Goal: Task Accomplishment & Management: Manage account settings

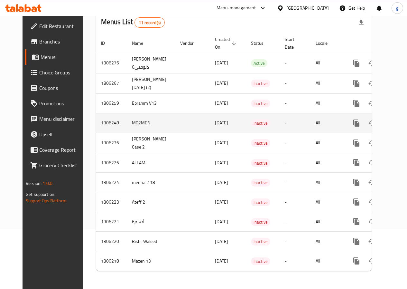
scroll to position [65, 0]
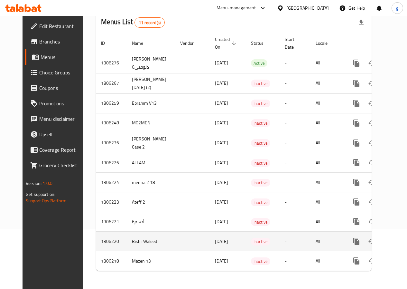
click at [399, 237] on icon "enhanced table" at bounding box center [403, 241] width 8 height 8
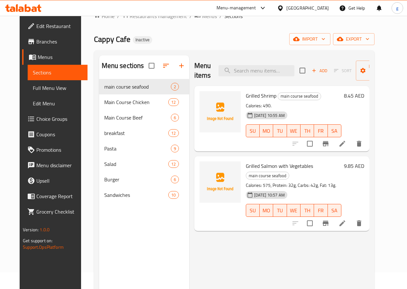
scroll to position [32, 0]
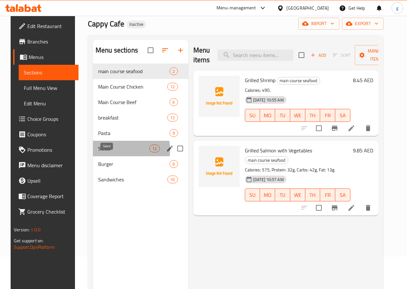
click at [121, 152] on span "Salad" at bounding box center [123, 149] width 51 height 8
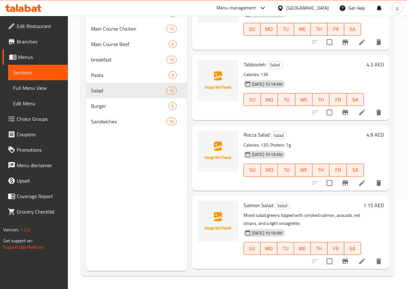
scroll to position [267, 0]
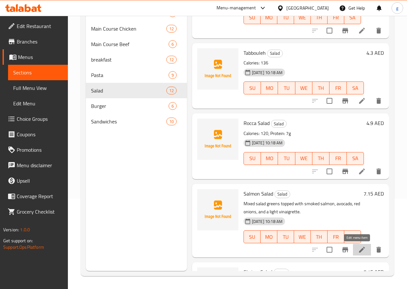
click at [358, 247] on icon at bounding box center [362, 250] width 8 height 8
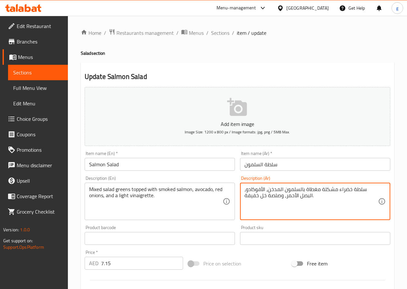
drag, startPoint x: 366, startPoint y: 190, endPoint x: 244, endPoint y: 196, distance: 121.9
click at [243, 196] on div "سلطة خضراء مشكلة مغطاة بالسلمون المدخن، الأفوكادو، البصل الأحمر، وصلصة خل خفيفة…" at bounding box center [315, 201] width 150 height 37
click at [245, 196] on textarea "سلطة خضراء مشكلة مغطاة بالسلمون المدخن، الأفوكادو، البصل الأحمر، وصلصة خل خفيفة." at bounding box center [312, 201] width 134 height 31
drag, startPoint x: 366, startPoint y: 190, endPoint x: 242, endPoint y: 198, distance: 124.2
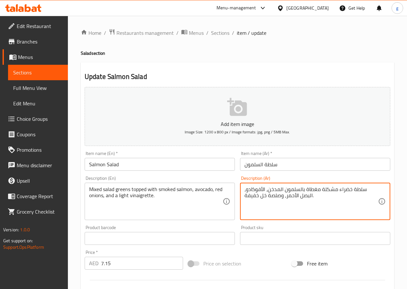
click at [242, 198] on div "سلطة خضراء مشكلة مغطاة بالسلمون المدخن، الأفوكادو، البصل الأحمر، وصلصة خل خفيفة…" at bounding box center [315, 201] width 150 height 37
click at [251, 194] on textarea "سلطة خضراء مشكلة مغطاة بالسلمون المدخن، الأفوكادو، البصل الأحمر، وصلصة خل خفيفة." at bounding box center [312, 201] width 134 height 31
drag, startPoint x: 368, startPoint y: 187, endPoint x: 364, endPoint y: 188, distance: 4.2
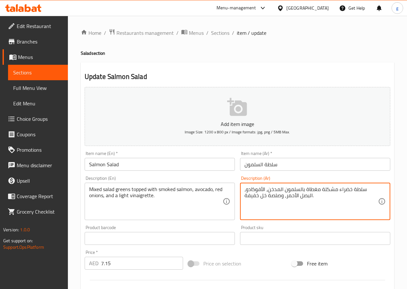
click at [364, 188] on textarea "سلطة خضراء مشكلة مغطاة بالسلمون المدخن، الأفوكادو، البصل الأحمر، وصلصة خل خفيفة." at bounding box center [312, 201] width 134 height 31
drag, startPoint x: 364, startPoint y: 188, endPoint x: 250, endPoint y: 199, distance: 114.8
click at [250, 199] on textarea "سلطة خضراء مشكلة مغطاة بالسلمون المدخن، الأفوكادو، البصل الأحمر، وصلصة خل خفيفة." at bounding box center [312, 201] width 134 height 31
drag, startPoint x: 260, startPoint y: 193, endPoint x: 286, endPoint y: 190, distance: 26.2
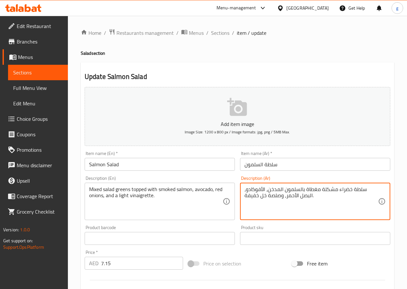
click at [286, 190] on textarea "سلطة خضراء مشكلة مغطاة بالسلمون المدخن، الأفوكادو، البصل الأحمر، وصلصة خل خفيفة." at bounding box center [312, 201] width 134 height 31
drag, startPoint x: 368, startPoint y: 189, endPoint x: 374, endPoint y: 188, distance: 5.9
click at [374, 188] on textarea "سلطة خضراء مشكلة مغطاة بالسلمون المدخن، الأفوكادو، البصل الأحمر، وصلصة خل خفيفة." at bounding box center [312, 201] width 134 height 31
click at [365, 189] on textarea "سلطة خضراء مشكلة مغطاة بالسلمون المدخن، الأفوكادو، البصل الأحمر، وصلصة خل خفيفة." at bounding box center [312, 201] width 134 height 31
drag, startPoint x: 366, startPoint y: 189, endPoint x: 245, endPoint y: 197, distance: 120.7
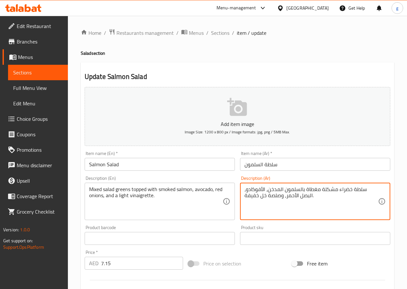
click at [245, 197] on textarea "سلطة خضراء مشكلة مغطاة بالسلمون المدخن، الأفوكادو، البصل الأحمر، وصلصة خل خفيفة." at bounding box center [312, 201] width 134 height 31
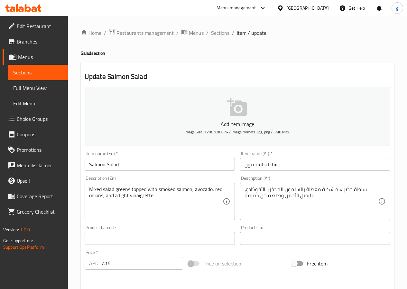
drag, startPoint x: 244, startPoint y: 197, endPoint x: 298, endPoint y: 205, distance: 54.9
click at [297, 210] on div "سلطة خضراء مشكلة مغطاة بالسلمون المدخن، الأفوكادو، البصل الأحمر، وصلصة خل خفيفة…" at bounding box center [315, 201] width 150 height 37
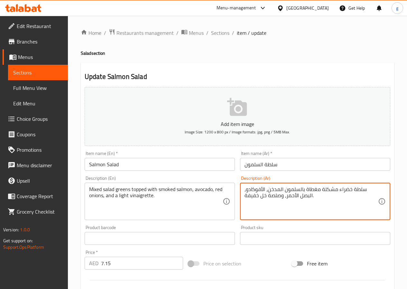
click at [356, 190] on textarea "سلطة خضراء مشكلة مغطاة بالسلمون المدخن، الأفوكادو، البصل الأحمر، وصلصة خل خفيفة." at bounding box center [312, 201] width 134 height 31
click at [367, 190] on textarea "سلطة خضراء مشكلة مغطاة بالسلمون المدخن، الأفوكادو، البصل الأحمر، وصلصة خل خفيفة." at bounding box center [312, 201] width 134 height 31
drag, startPoint x: 367, startPoint y: 190, endPoint x: 275, endPoint y: 195, distance: 92.3
click at [275, 195] on textarea "سلطة خضراء مشكلة مغطاة بالسلمون المدخن، الأفوكادو، البصل الأحمر، وصلصة خل خفيفة." at bounding box center [312, 201] width 134 height 31
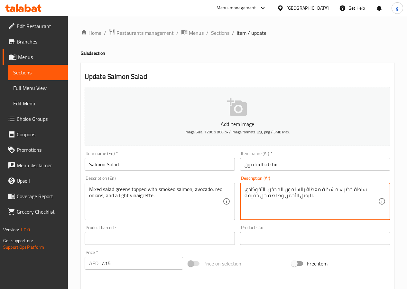
click at [275, 195] on textarea "سلطة خضراء مشكلة مغطاة بالسلمون المدخن، الأفوكادو، البصل الأحمر، وصلصة خل خفيفة." at bounding box center [312, 201] width 134 height 31
drag, startPoint x: 366, startPoint y: 188, endPoint x: 246, endPoint y: 199, distance: 119.9
click at [246, 199] on textarea "سلطة خضراء مشكلة مغطاة بالسلمون المدخن، الأفوكادو، البصل الأحمر، وصلصة خل خفيفة." at bounding box center [312, 201] width 134 height 31
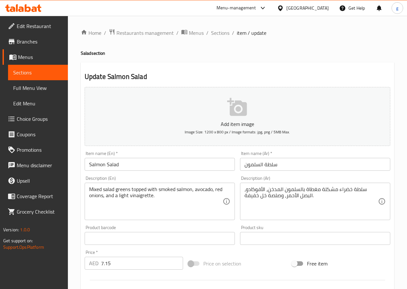
drag, startPoint x: 244, startPoint y: 199, endPoint x: 341, endPoint y: 184, distance: 98.4
click at [341, 184] on div "سلطة خضراء مشكلة مغطاة بالسلمون المدخن، الأفوكادو، البصل الأحمر، وصلصة خل خفيفة…" at bounding box center [315, 201] width 150 height 37
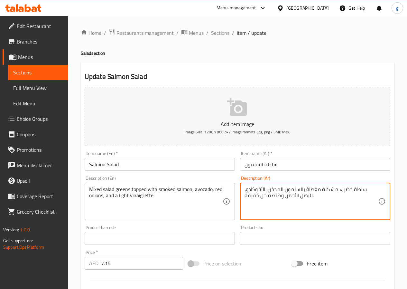
drag, startPoint x: 368, startPoint y: 189, endPoint x: 359, endPoint y: 186, distance: 10.0
click at [359, 186] on textarea "سلطة خضراء مشكلة مغطاة بالسلمون المدخن، الأفوكادو، البصل الأحمر، وصلصة خل خفيفة." at bounding box center [312, 201] width 134 height 31
click at [365, 186] on textarea "سلطة خضراء مشكلة مغطاة بالسلمون المدخن، الأفوكادو، البصل الأحمر، وصلصة خل خفيفة." at bounding box center [312, 201] width 134 height 31
drag, startPoint x: 363, startPoint y: 188, endPoint x: 337, endPoint y: 208, distance: 32.7
click at [336, 209] on textarea "سلطة خضراء مشكلة مغطاة بالسلمون المدخن، الأفوكادو، البصل الأحمر، وصلصة خل خفيفة." at bounding box center [312, 201] width 134 height 31
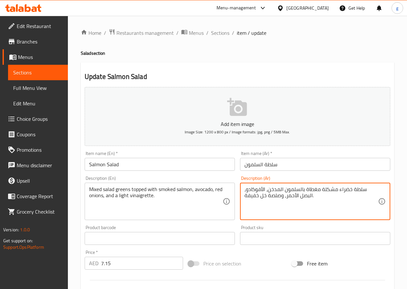
click at [354, 194] on textarea "سلطة خضراء مشكلة مغطاة بالسلمون المدخن، الأفوكادو، البصل الأحمر، وصلصة خل خفيفة." at bounding box center [312, 201] width 134 height 31
click at [365, 190] on textarea "سلطة خضراء مشكلة مغطاة بالسلمون المدخن، الأفوكادو، البصل الأحمر، وصلصة خل خفيفة." at bounding box center [312, 201] width 134 height 31
drag, startPoint x: 364, startPoint y: 190, endPoint x: 331, endPoint y: 207, distance: 37.2
click at [331, 207] on textarea "سلطة خضراء مشكلة مغطاة بالسلمون المدخن، الأفوكادو، البصل الأحمر، وصلصة خل خفيفة." at bounding box center [312, 201] width 134 height 31
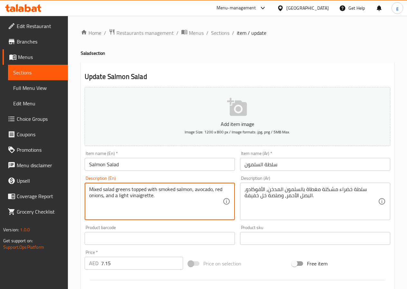
drag, startPoint x: 90, startPoint y: 190, endPoint x: 157, endPoint y: 205, distance: 69.0
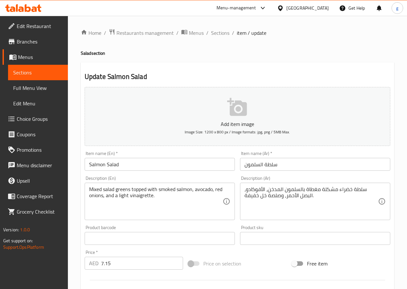
click at [150, 192] on textarea "Mixed salad greens topped with smoked salmon, avocado, red onions, and a light …" at bounding box center [156, 201] width 134 height 31
drag, startPoint x: 97, startPoint y: 193, endPoint x: 146, endPoint y: 185, distance: 49.6
click at [146, 185] on div "Mixed salad greens topped with smoked salmon, avocado, red onions, and a light …" at bounding box center [160, 201] width 150 height 37
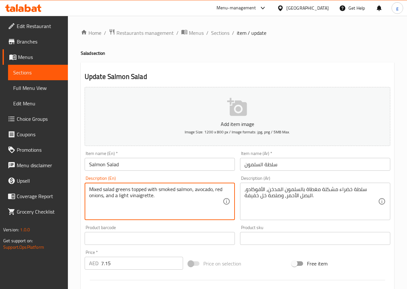
drag, startPoint x: 90, startPoint y: 189, endPoint x: 158, endPoint y: 204, distance: 69.9
click at [158, 204] on textarea "Mixed salad greens topped with smoked salmon, avocado, red onions, and a light …" at bounding box center [156, 201] width 134 height 31
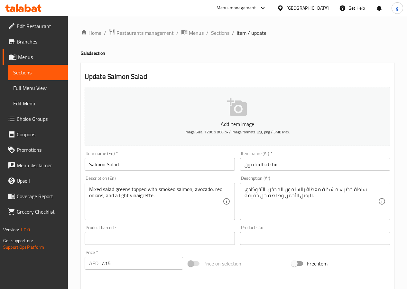
drag, startPoint x: 88, startPoint y: 187, endPoint x: 116, endPoint y: 200, distance: 30.5
click at [118, 201] on div "Mixed salad greens topped with smoked salmon, avocado, red onions, and a light …" at bounding box center [160, 201] width 150 height 37
drag, startPoint x: 89, startPoint y: 190, endPoint x: 123, endPoint y: 201, distance: 35.9
click at [125, 202] on div "Mixed salad greens topped with smoked salmon, avocado, red onions, and a light …" at bounding box center [160, 201] width 150 height 37
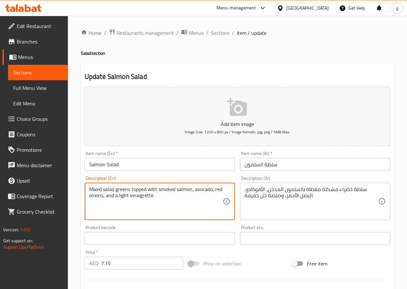
click at [91, 192] on textarea "Mixed salad greens topped with smoked salmon, avocado, red onions, and a light …" at bounding box center [156, 201] width 134 height 31
click at [91, 191] on textarea "Mixed salad greens topped with smoked salmon, avocado, red onions, and a light …" at bounding box center [156, 201] width 134 height 31
drag, startPoint x: 90, startPoint y: 190, endPoint x: 165, endPoint y: 209, distance: 77.4
click at [165, 209] on textarea "Mixed salad greens topped with smoked salmon, avocado, red onions, and a light …" at bounding box center [156, 201] width 134 height 31
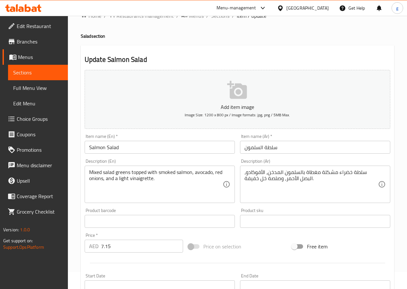
scroll to position [32, 0]
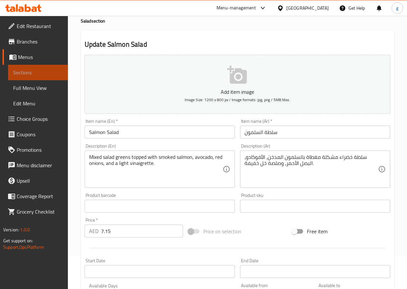
click at [43, 75] on span "Sections" at bounding box center [38, 73] width 50 height 8
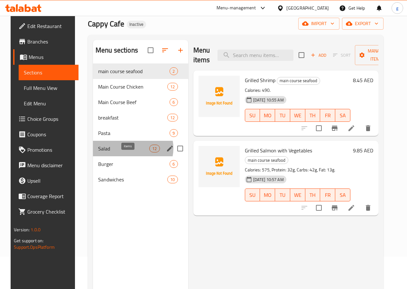
click at [150, 152] on span "12" at bounding box center [155, 149] width 10 height 6
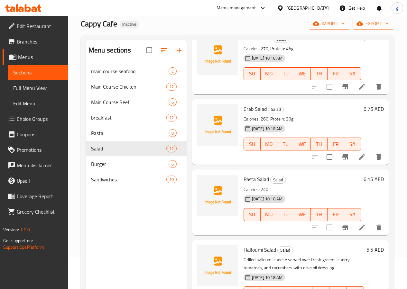
scroll to position [547, 0]
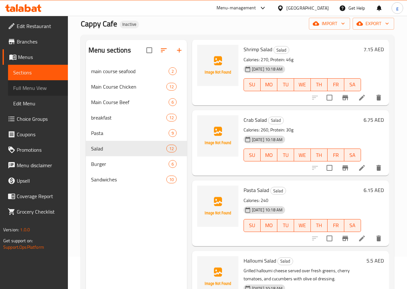
click at [39, 89] on span "Full Menu View" at bounding box center [38, 88] width 50 height 8
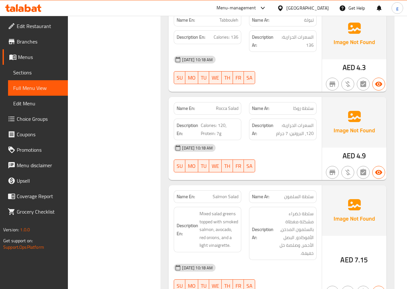
scroll to position [5254, 0]
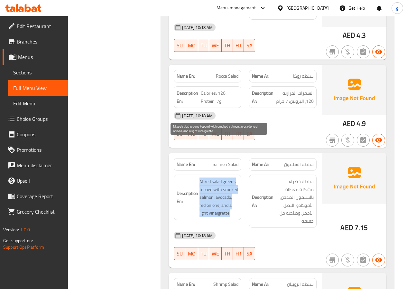
drag, startPoint x: 201, startPoint y: 144, endPoint x: 230, endPoint y: 176, distance: 43.3
click at [230, 177] on span "Mixed salad greens topped with smoked salmon, avocado, red onions, and a light …" at bounding box center [219, 197] width 39 height 40
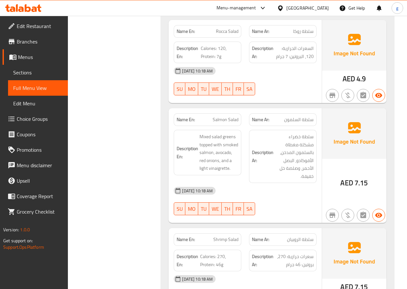
scroll to position [5350, 0]
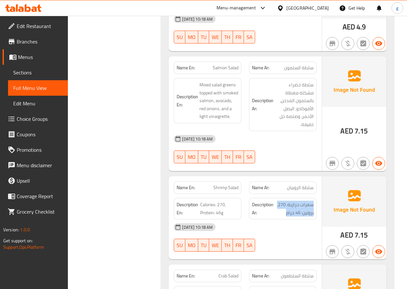
drag, startPoint x: 313, startPoint y: 158, endPoint x: 280, endPoint y: 172, distance: 36.2
copy span "سعرات حرارية: 270، بروتين: 46 جرام"
drag, startPoint x: 201, startPoint y: 158, endPoint x: 225, endPoint y: 167, distance: 26.5
click at [225, 201] on span "Calories: 270, Protein: 46g" at bounding box center [219, 209] width 38 height 16
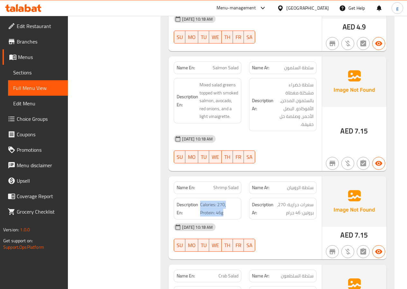
copy span "Calories: 270, Protein: 46g"
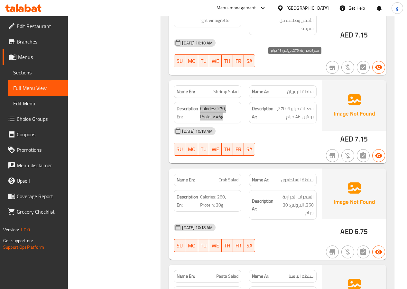
scroll to position [5447, 0]
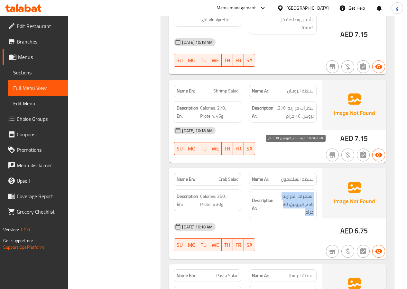
drag, startPoint x: 314, startPoint y: 149, endPoint x: 302, endPoint y: 166, distance: 19.9
click at [302, 192] on span "السعرات الحرارية: 260، البروتين: 30 جرام" at bounding box center [294, 204] width 39 height 24
copy span "السعرات الحرارية: 260، البروتين: 30 جرام"
click at [302, 192] on span "السعرات الحرارية: 260، البروتين: 30 جرام" at bounding box center [294, 204] width 39 height 24
drag, startPoint x: 314, startPoint y: 150, endPoint x: 305, endPoint y: 166, distance: 18.2
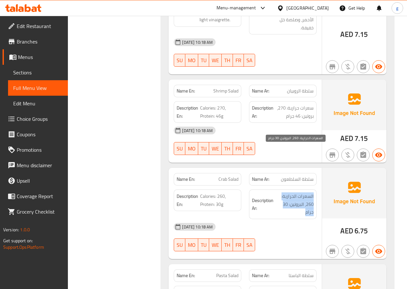
copy span "السعرات الحرارية: 260، البروتين: 30 جرام"
click at [301, 192] on span "السعرات الحرارية: 260، البروتين: 30 جرام" at bounding box center [294, 204] width 39 height 24
drag, startPoint x: 314, startPoint y: 149, endPoint x: 305, endPoint y: 173, distance: 24.8
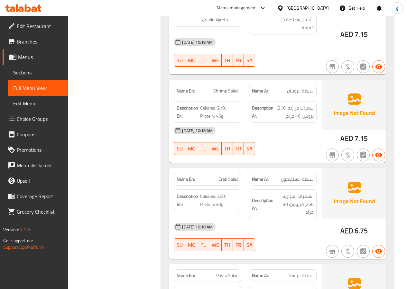
click at [298, 192] on span "السعرات الحرارية: 260، البروتين: 30 جرام" at bounding box center [294, 204] width 39 height 24
drag, startPoint x: 314, startPoint y: 149, endPoint x: 305, endPoint y: 167, distance: 20.2
click at [305, 192] on span "السعرات الحرارية: 260، البروتين: 30 جرام" at bounding box center [294, 204] width 39 height 24
copy span "السعرات الحرارية: 260، البروتين: 30 جرام"
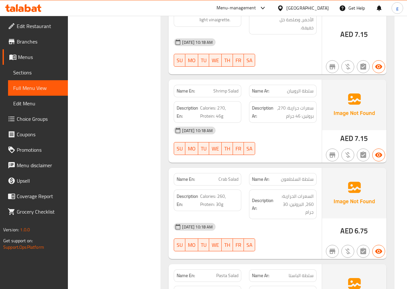
drag, startPoint x: 201, startPoint y: 150, endPoint x: 227, endPoint y: 165, distance: 29.8
copy span "Calories: 260, Protein: 30g"
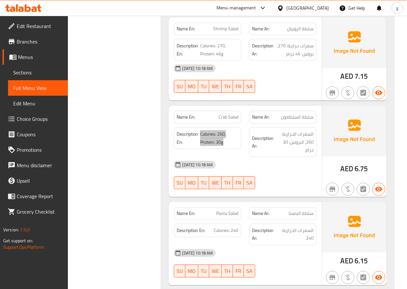
scroll to position [5511, 0]
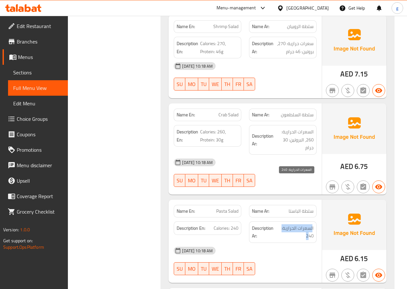
drag, startPoint x: 313, startPoint y: 183, endPoint x: 309, endPoint y: 192, distance: 9.7
click at [309, 224] on span "السعرات الحرارية: 240" at bounding box center [296, 232] width 36 height 16
click at [313, 224] on span "السعرات الحرارية: 240" at bounding box center [296, 232] width 36 height 16
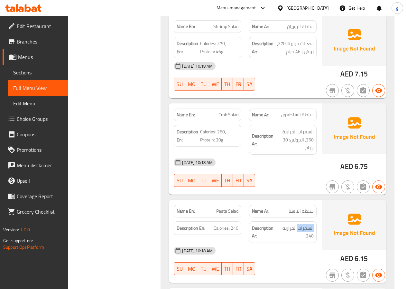
copy div "السعرات الحرارية: 240"
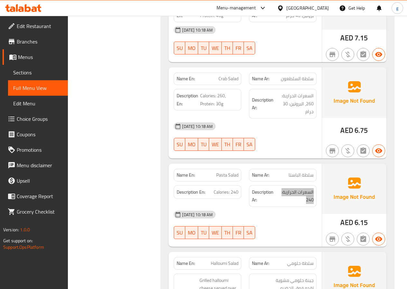
scroll to position [5608, 0]
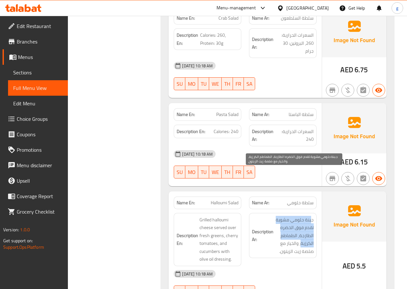
drag, startPoint x: 312, startPoint y: 174, endPoint x: 302, endPoint y: 200, distance: 28.0
click at [302, 216] on span "جبنة حلومي مشوية تقدم فوق الخضره الطازجة، الطماطم الكرزية، والخيار مع صلصة زيت …" at bounding box center [294, 236] width 39 height 40
click at [313, 216] on span "جبنة حلومي مشوية تقدم فوق الخضره الطازجة، الطماطم الكرزية، والخيار مع صلصة زيت …" at bounding box center [294, 236] width 39 height 40
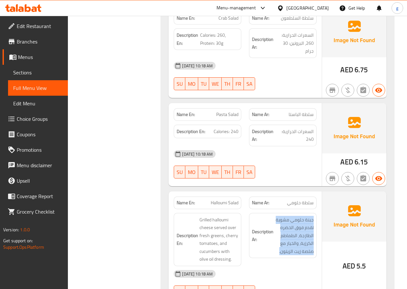
drag, startPoint x: 314, startPoint y: 175, endPoint x: 277, endPoint y: 210, distance: 51.9
copy span "جبنة حلومي مشوية تقدم فوق الخضره الطازجة، الطماطم الكرزية، والخيار مع صلصة زيت …"
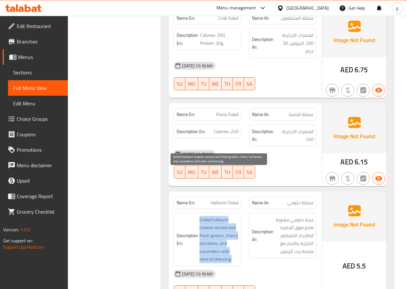
drag, startPoint x: 200, startPoint y: 170, endPoint x: 233, endPoint y: 214, distance: 54.2
click at [233, 216] on span "Grilled halloumi cheese served over fresh greens, cherry tomatoes, and cucumber…" at bounding box center [219, 239] width 39 height 47
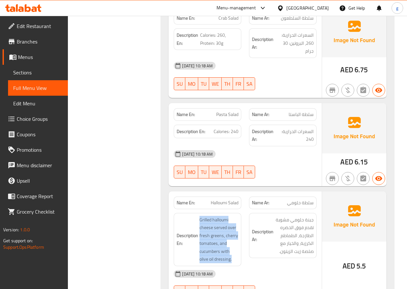
copy span "Grilled halloumi cheese served over fresh greens, cherry tomatoes, and cucumber…"
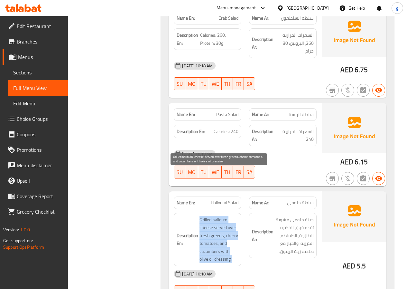
click at [209, 216] on span "Grilled halloumi cheese served over fresh greens, cherry tomatoes, and cucumber…" at bounding box center [219, 239] width 39 height 47
drag, startPoint x: 200, startPoint y: 173, endPoint x: 233, endPoint y: 214, distance: 52.0
click at [233, 216] on span "Grilled halloumi cheese served over fresh greens, cherry tomatoes, and cucumber…" at bounding box center [219, 239] width 39 height 47
copy span "Grilled halloumi cheese served over fresh greens, cherry tomatoes, and cucumber…"
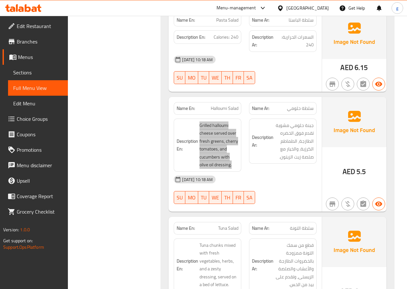
scroll to position [5737, 0]
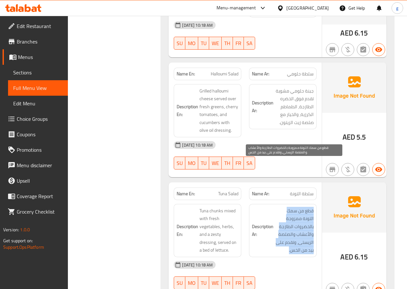
drag, startPoint x: 314, startPoint y: 166, endPoint x: 287, endPoint y: 207, distance: 49.0
click at [287, 207] on span "قطع من سمك التونة ممزوجة بالخضروات الطازجة والأعشاب والصلصة الزيستى، وتقدم على …" at bounding box center [294, 230] width 39 height 47
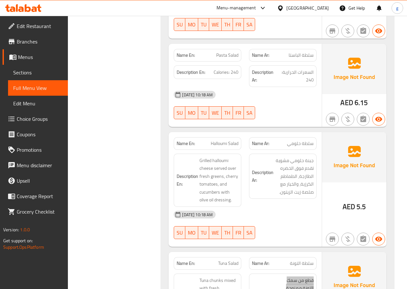
scroll to position [5705, 0]
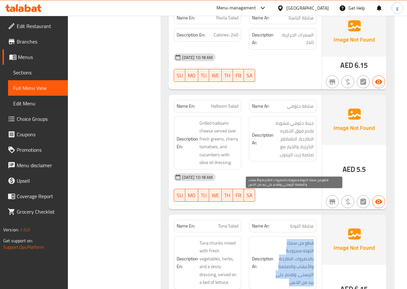
click at [283, 239] on span "قطع من سمك التونة ممزوجة بالخضروات الطازجة والأعشاب والصلصة الزيستى، وتقدم على …" at bounding box center [294, 262] width 39 height 47
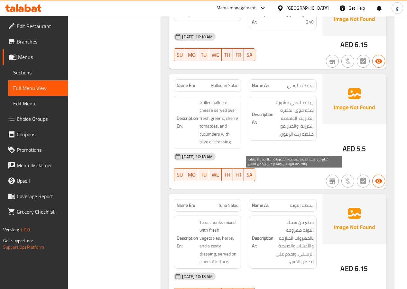
scroll to position [5737, 0]
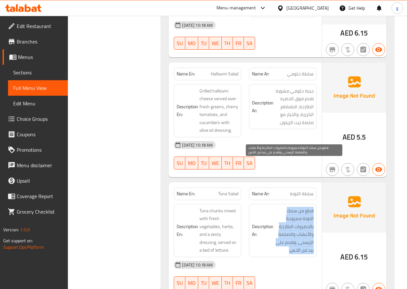
drag, startPoint x: 314, startPoint y: 165, endPoint x: 286, endPoint y: 206, distance: 48.9
click at [286, 207] on span "قطع من سمك التونة ممزوجة بالخضروات الطازجة والأعشاب والصلصة الزيستى، وتقدم على …" at bounding box center [294, 230] width 39 height 47
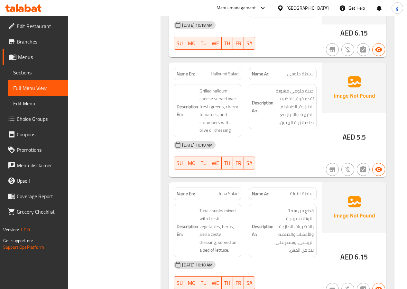
drag, startPoint x: 200, startPoint y: 164, endPoint x: 230, endPoint y: 208, distance: 53.2
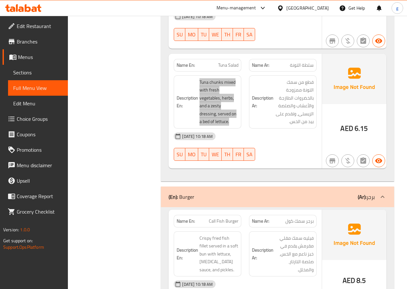
scroll to position [5866, 0]
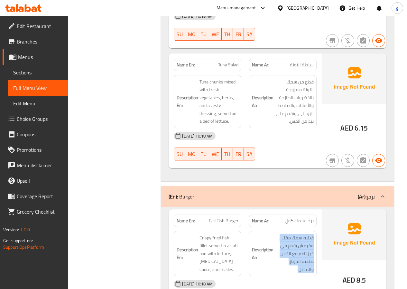
drag, startPoint x: 313, startPoint y: 193, endPoint x: 290, endPoint y: 229, distance: 43.6
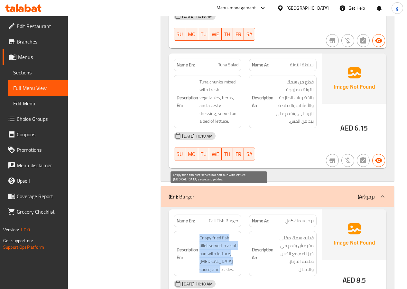
drag, startPoint x: 200, startPoint y: 194, endPoint x: 235, endPoint y: 216, distance: 41.1
click at [235, 234] on span "Crispy fried fish fillet served in a soft bun with lettuce, [MEDICAL_DATA] sauc…" at bounding box center [219, 254] width 39 height 40
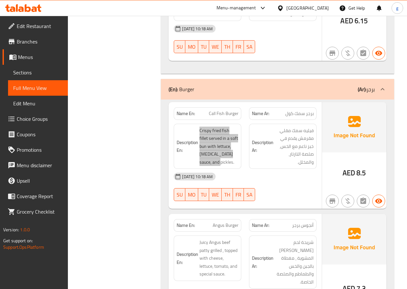
scroll to position [6027, 0]
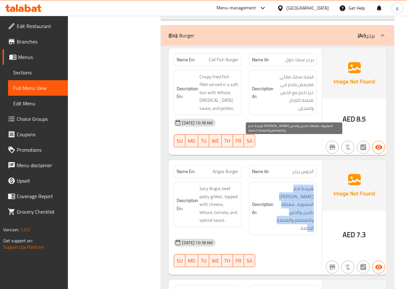
drag, startPoint x: 313, startPoint y: 142, endPoint x: 293, endPoint y: 174, distance: 37.2
click at [293, 185] on span "شريحة لحم [PERSON_NAME] المشوية ، مغطاة بالجبن والخس والطماطم والصلصة الخاصة." at bounding box center [294, 208] width 39 height 47
click at [311, 185] on span "شريحة لحم [PERSON_NAME] المشوية ، مغطاة بالجبن والخس والطماطم والصلصة الخاصة." at bounding box center [294, 208] width 39 height 47
drag, startPoint x: 313, startPoint y: 142, endPoint x: 290, endPoint y: 171, distance: 37.4
click at [290, 185] on span "شريحة لحم [PERSON_NAME] المشوية ، مغطاة بالجبن والخس والطماطم والصلصة الخاصة." at bounding box center [294, 208] width 39 height 47
